Goal: Transaction & Acquisition: Download file/media

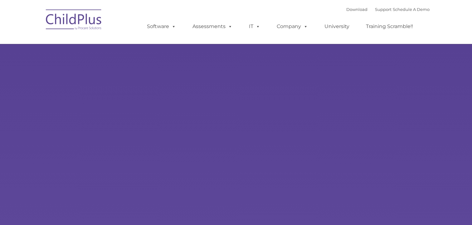
select select "MEDIUM"
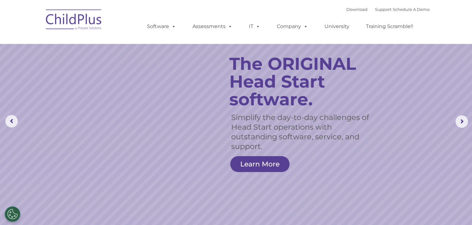
click at [346, 1] on nav "Download Support | Schedule A Demo  MENU MENU Software ChildPlus: The original…" at bounding box center [236, 22] width 472 height 44
click at [348, 7] on link "Download" at bounding box center [356, 9] width 21 height 5
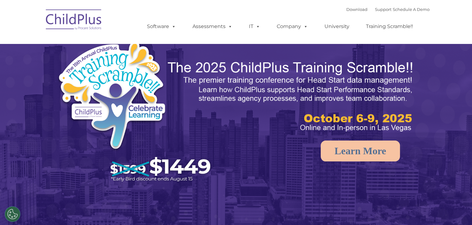
select select "MEDIUM"
click at [346, 8] on link "Download" at bounding box center [356, 9] width 21 height 5
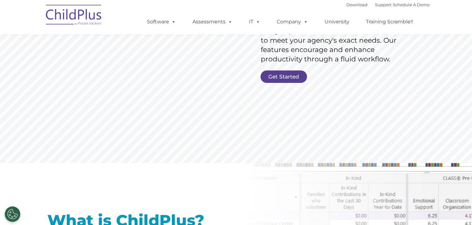
scroll to position [159, 0]
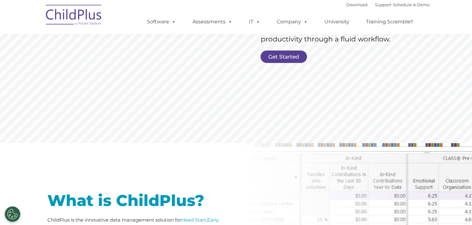
click at [284, 55] on link "Get Started" at bounding box center [284, 57] width 46 height 12
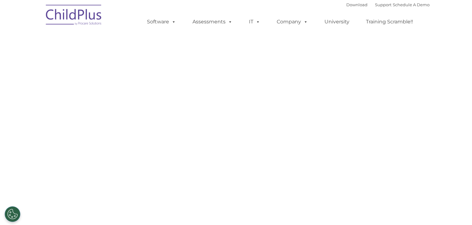
select select "MEDIUM"
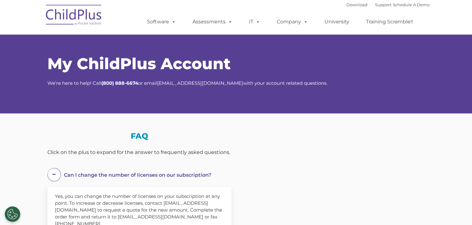
select select "MEDIUM"
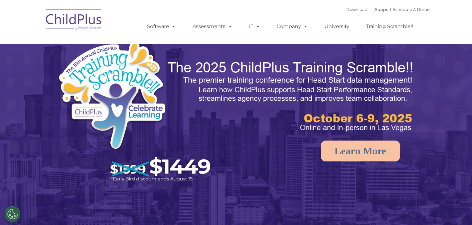
select select "MEDIUM"
click at [290, 25] on link "Company" at bounding box center [293, 26] width 44 height 12
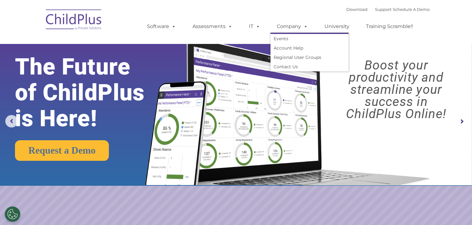
click at [338, 97] on rs-layer "Boost your productivity and streamline your success in ChildPlus Online!" at bounding box center [396, 89] width 140 height 61
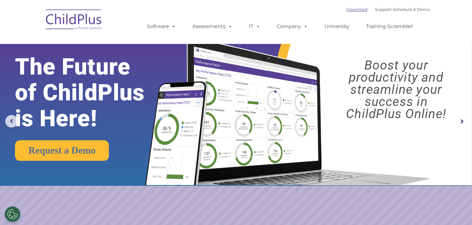
click at [349, 7] on link "Download" at bounding box center [356, 9] width 21 height 5
